Goal: Information Seeking & Learning: Learn about a topic

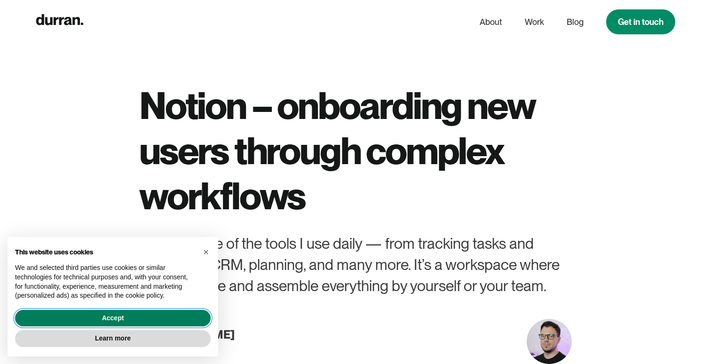
click at [153, 316] on button "Accept" at bounding box center [113, 318] width 196 height 17
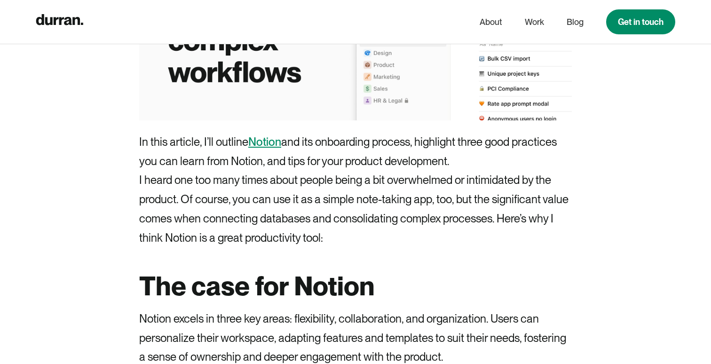
scroll to position [531, 0]
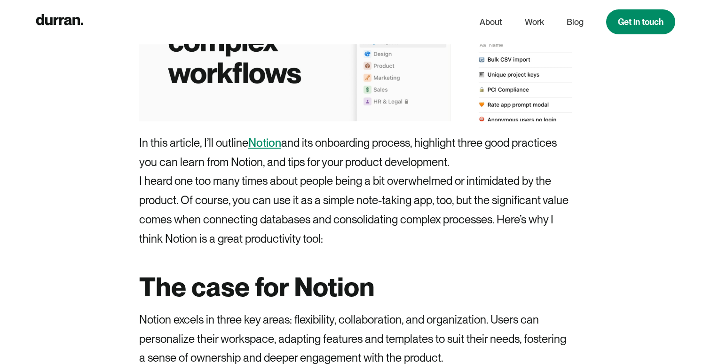
click at [264, 146] on link "Notion" at bounding box center [264, 143] width 33 height 14
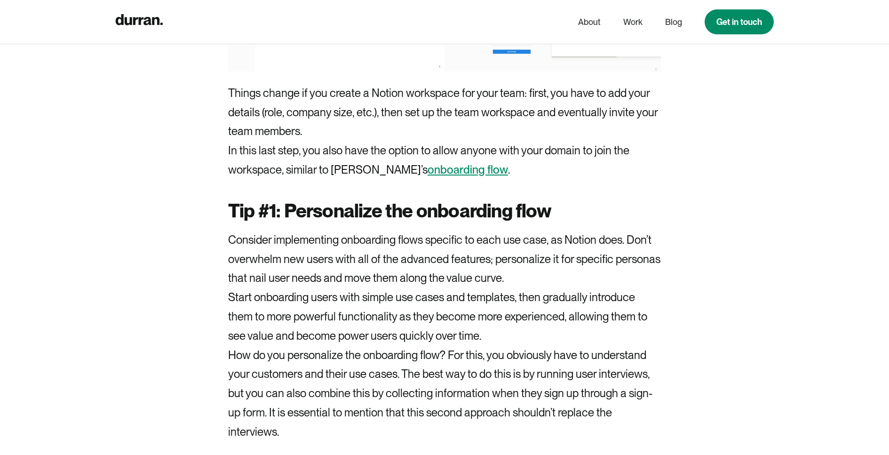
scroll to position [2310, 0]
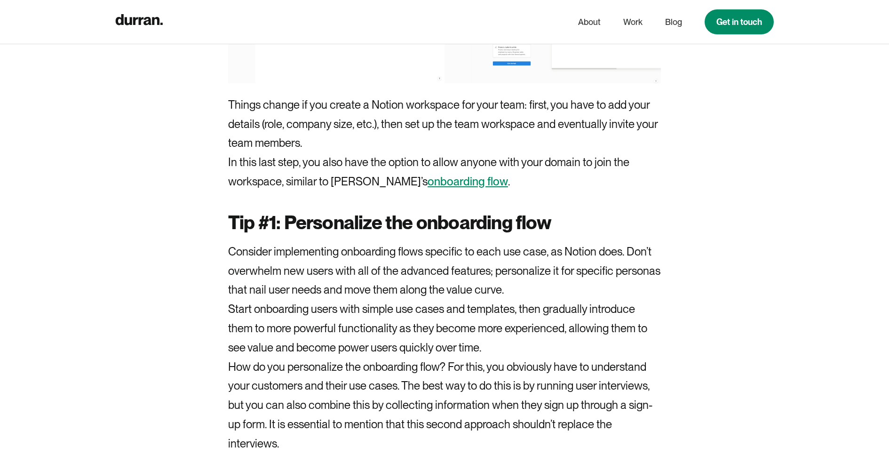
click at [427, 184] on link "onboarding flow" at bounding box center [467, 181] width 80 height 14
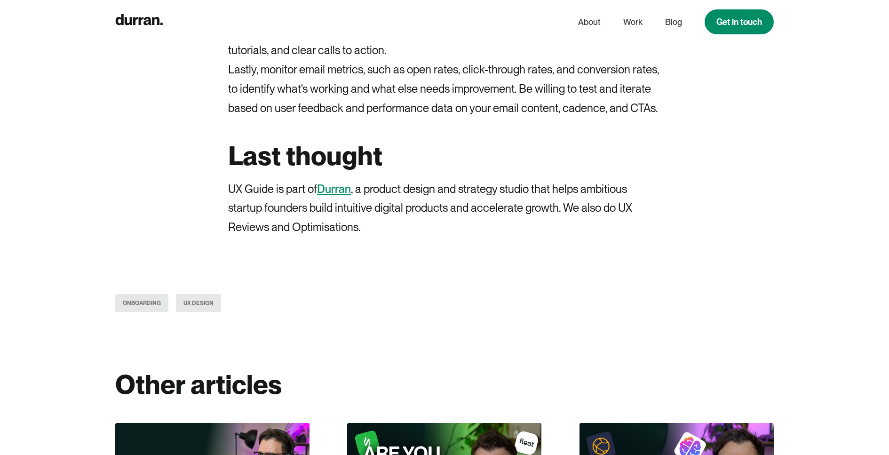
scroll to position [4331, 0]
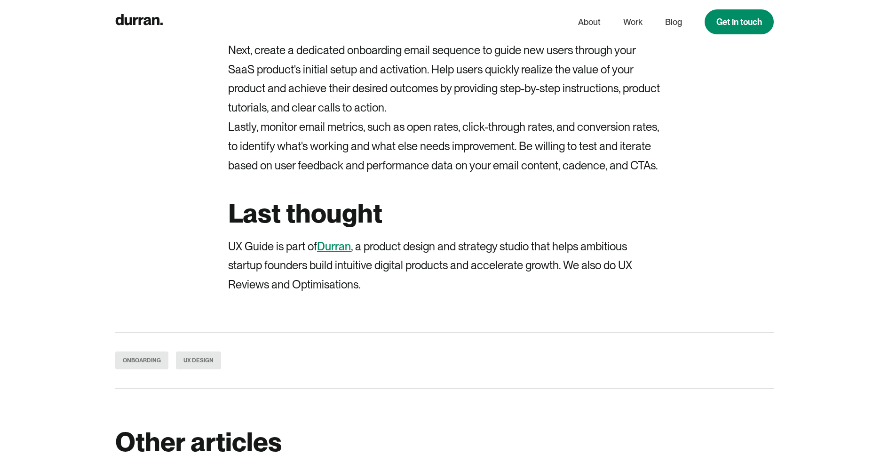
click at [343, 248] on link "Durran" at bounding box center [334, 246] width 34 height 14
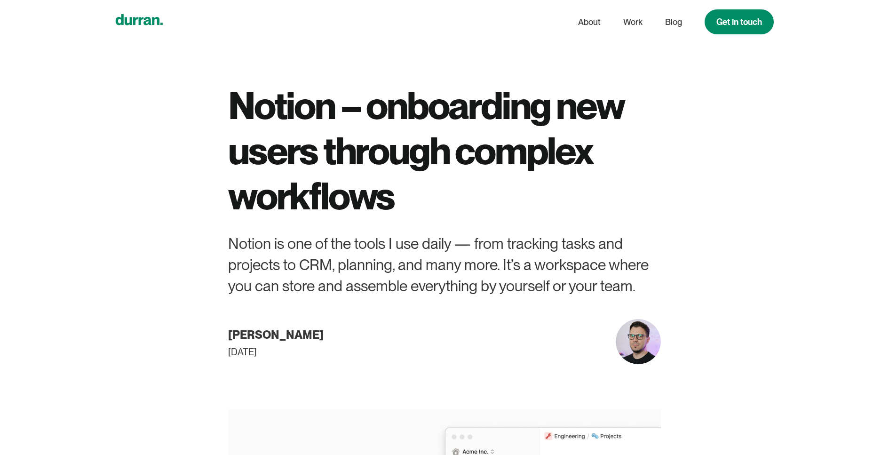
click at [127, 24] on icon "home" at bounding box center [139, 19] width 47 height 11
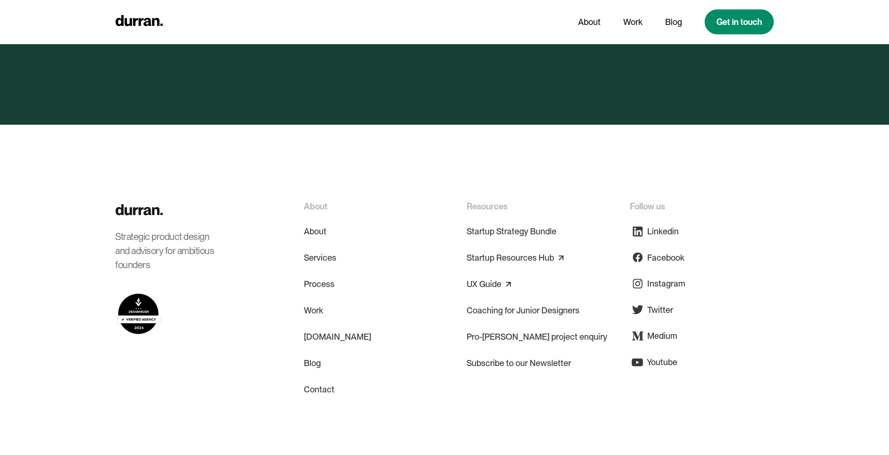
scroll to position [4552, 0]
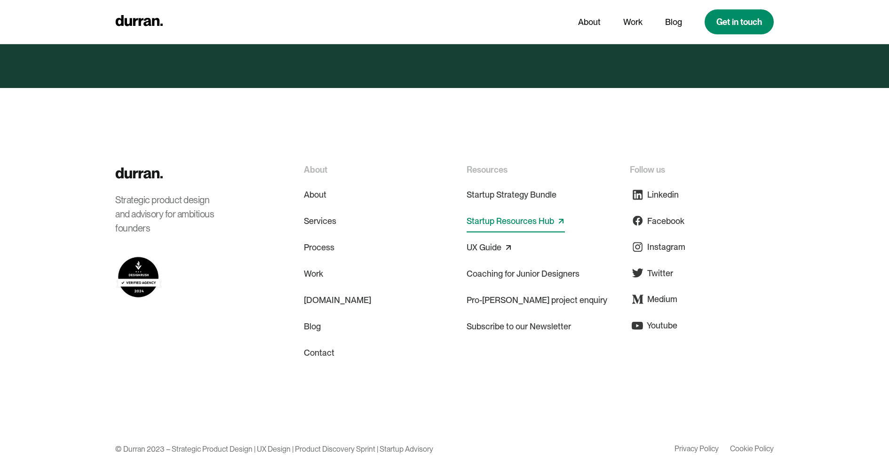
click at [496, 213] on link "Startup Resources Hub" at bounding box center [509, 220] width 87 height 15
click at [480, 240] on link "UX Guide" at bounding box center [483, 247] width 35 height 15
click at [512, 262] on link "Coaching for Junior Designers" at bounding box center [522, 273] width 113 height 23
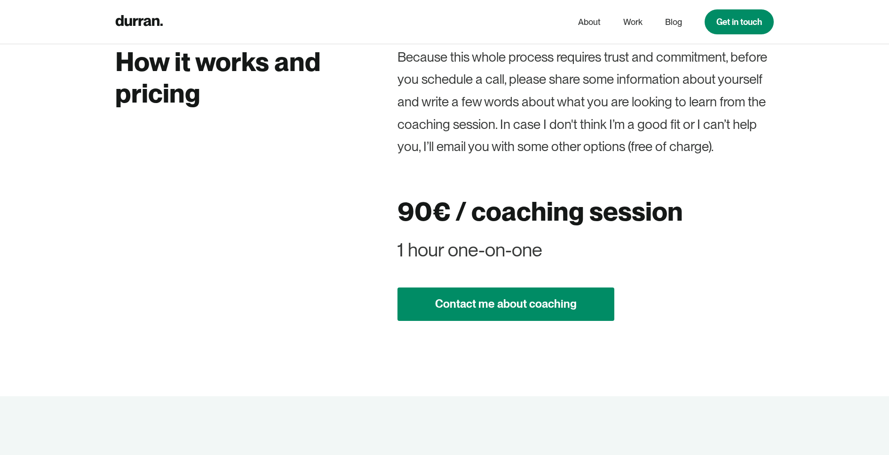
scroll to position [1424, 0]
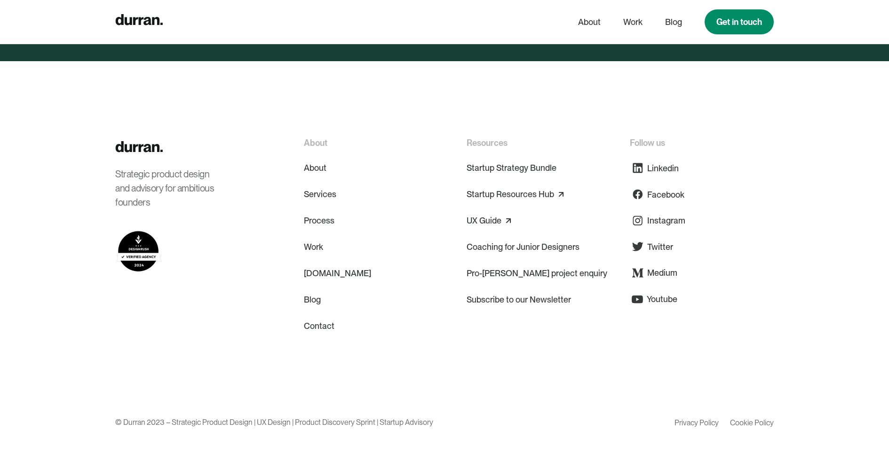
scroll to position [5909, 0]
